Goal: Information Seeking & Learning: Learn about a topic

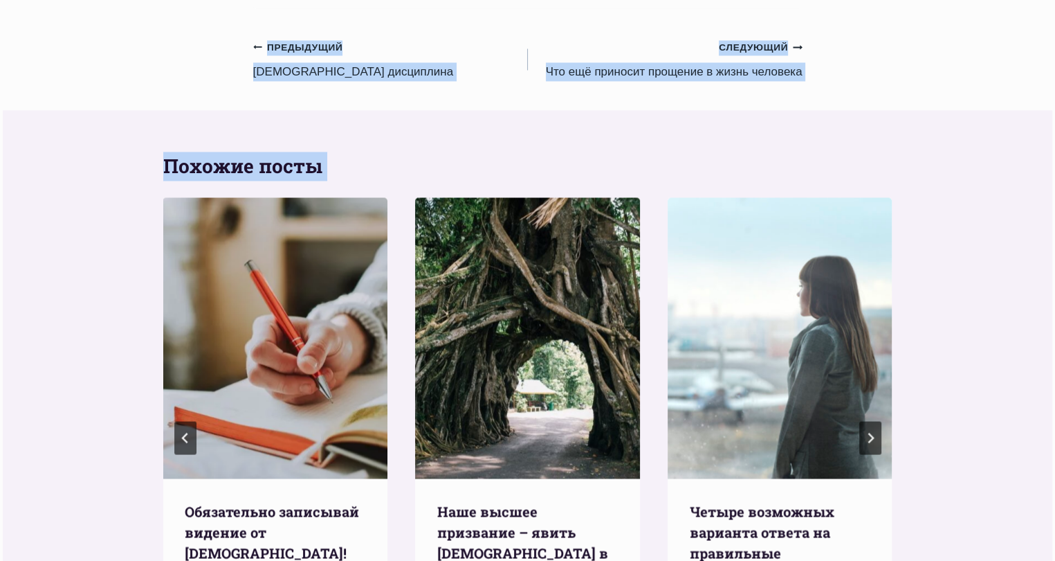
scroll to position [2353, 0]
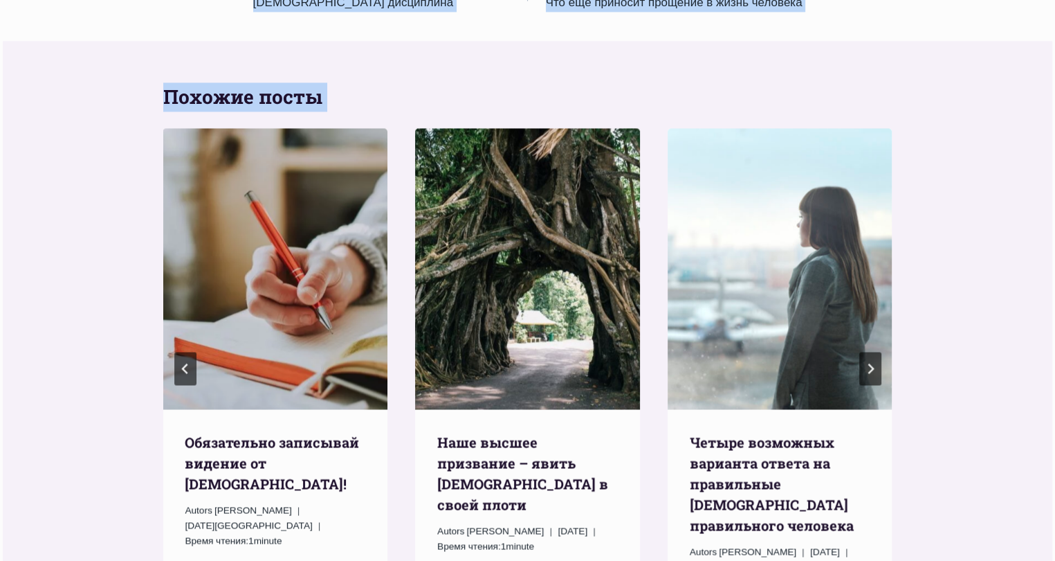
drag, startPoint x: 269, startPoint y: 239, endPoint x: 393, endPoint y: 424, distance: 221.9
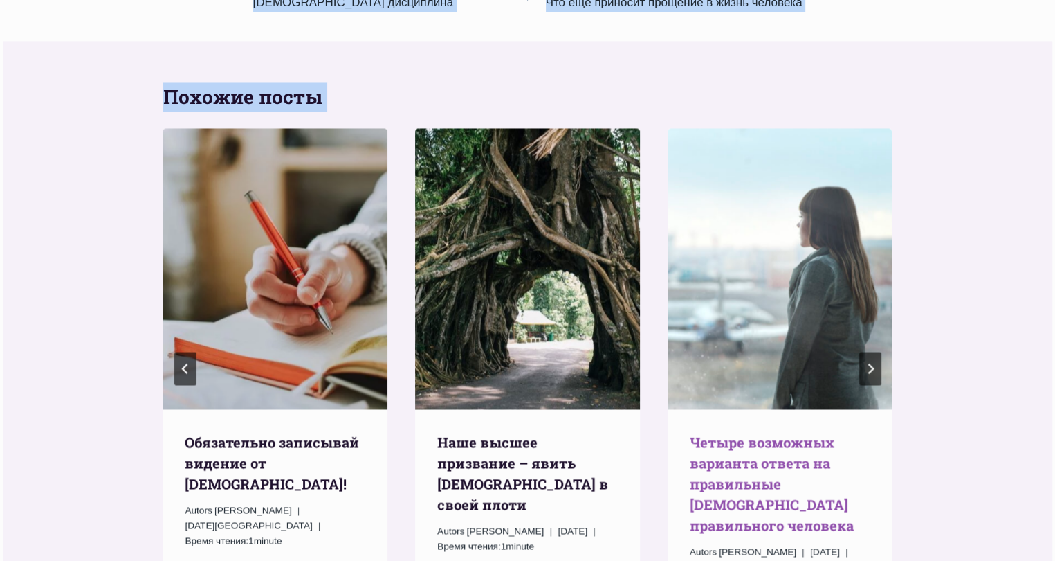
click at [778, 433] on link "Четыре возможных варианта ответа на правильные [DEMOGRAPHIC_DATA] правильного ч…" at bounding box center [772, 483] width 164 height 101
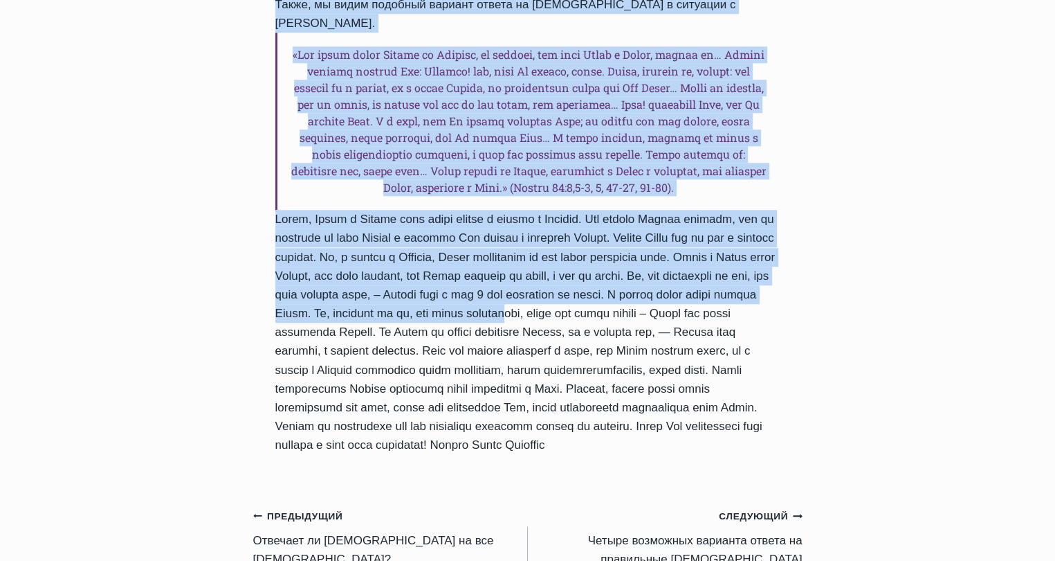
scroll to position [1384, 0]
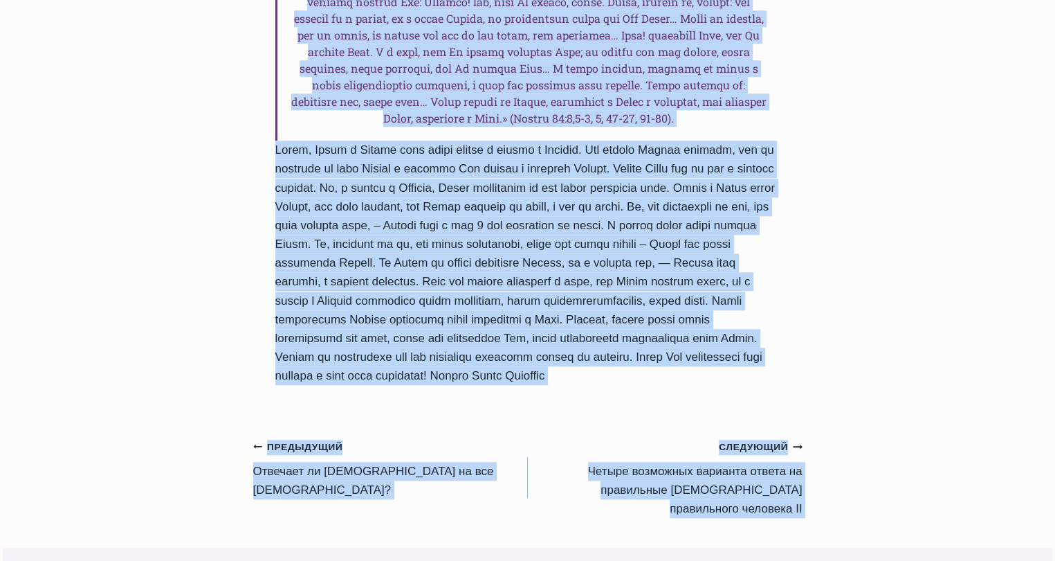
drag, startPoint x: 268, startPoint y: 141, endPoint x: 862, endPoint y: 464, distance: 676.0
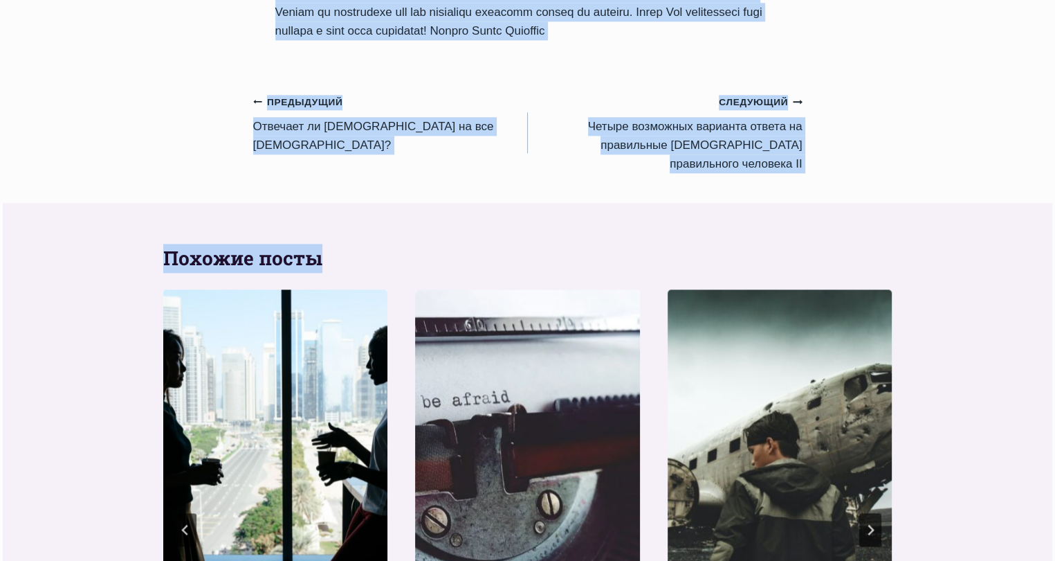
scroll to position [1730, 0]
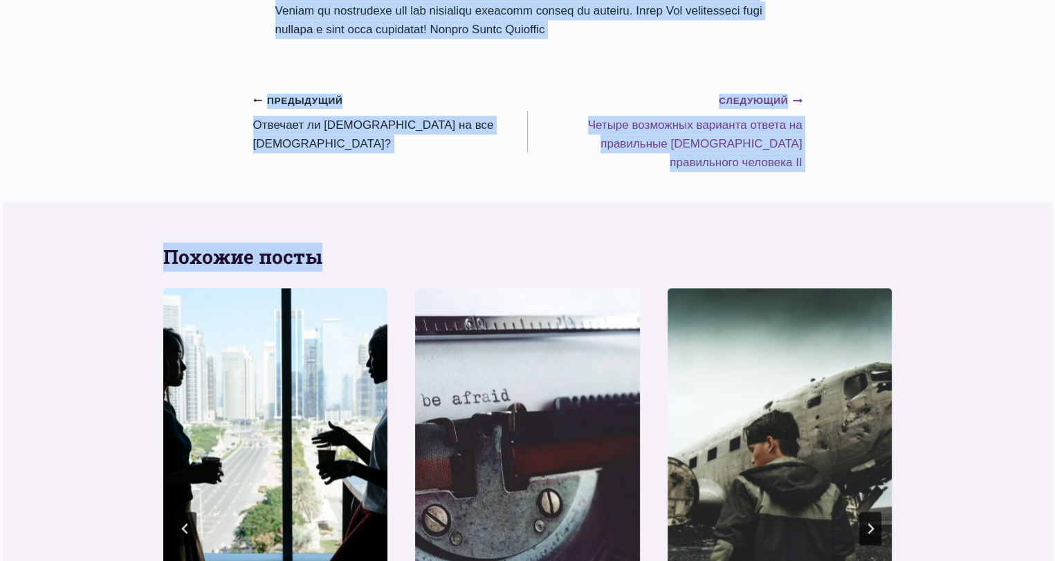
copy div "Ежедневное слово Четыре возможных варианта ответа на правильные молитвы правиль…"
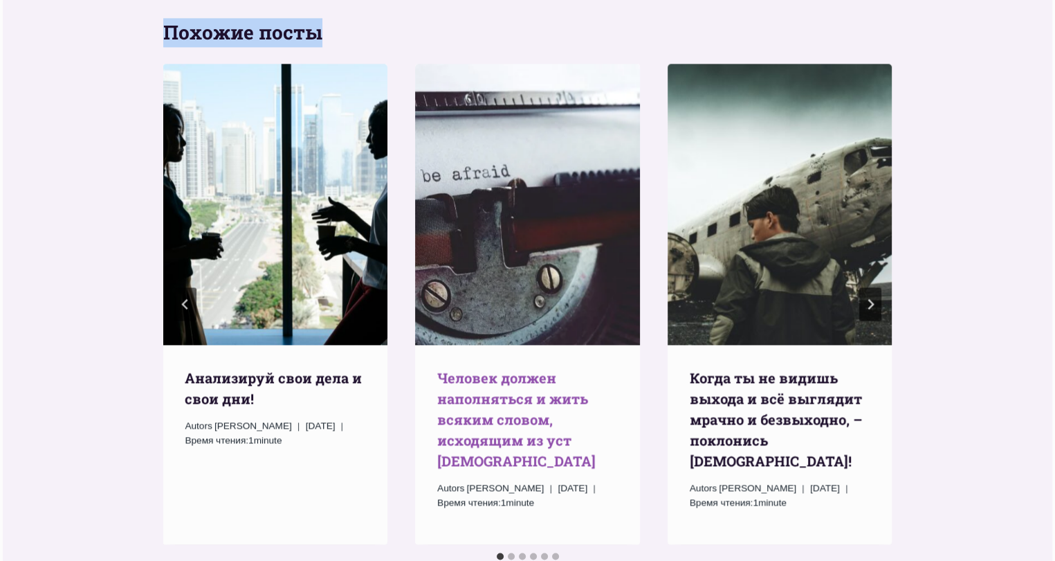
scroll to position [2007, 0]
